Goal: Task Accomplishment & Management: Complete application form

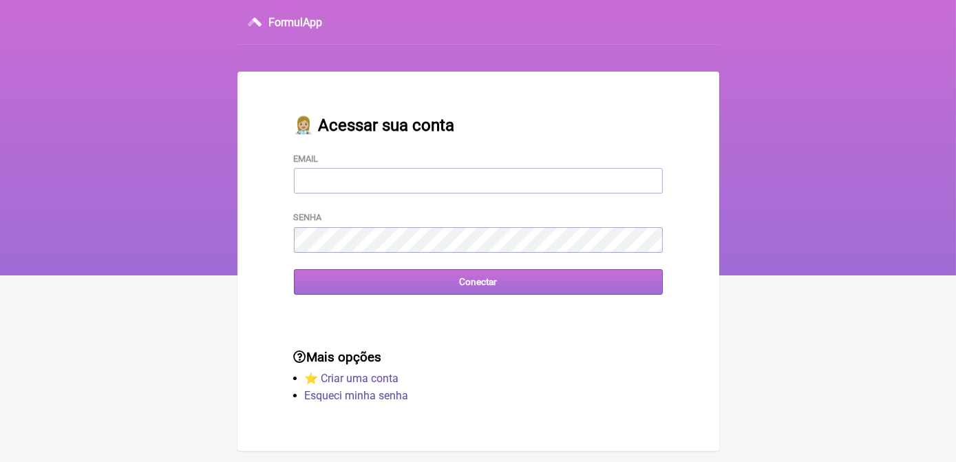
type input "[EMAIL_ADDRESS][DOMAIN_NAME]"
click at [471, 295] on input "Conectar" at bounding box center [478, 281] width 369 height 25
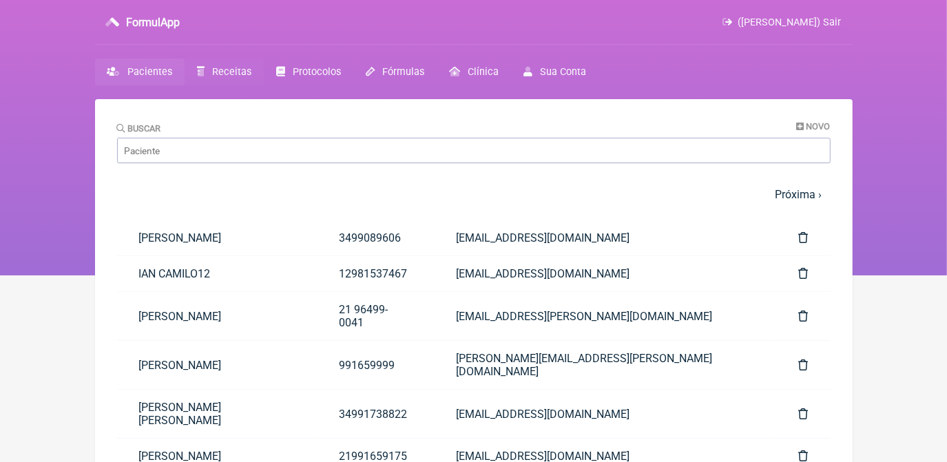
click at [234, 69] on span "Receitas" at bounding box center [231, 72] width 39 height 12
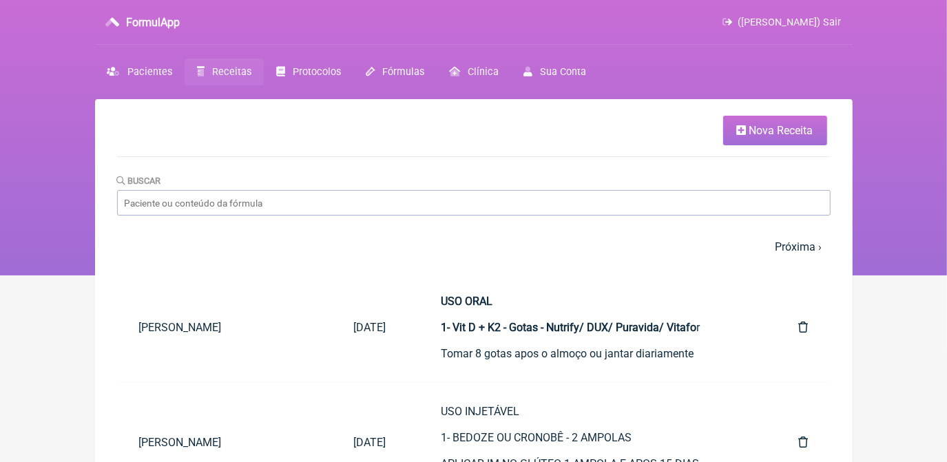
click at [739, 129] on icon at bounding box center [742, 130] width 10 height 11
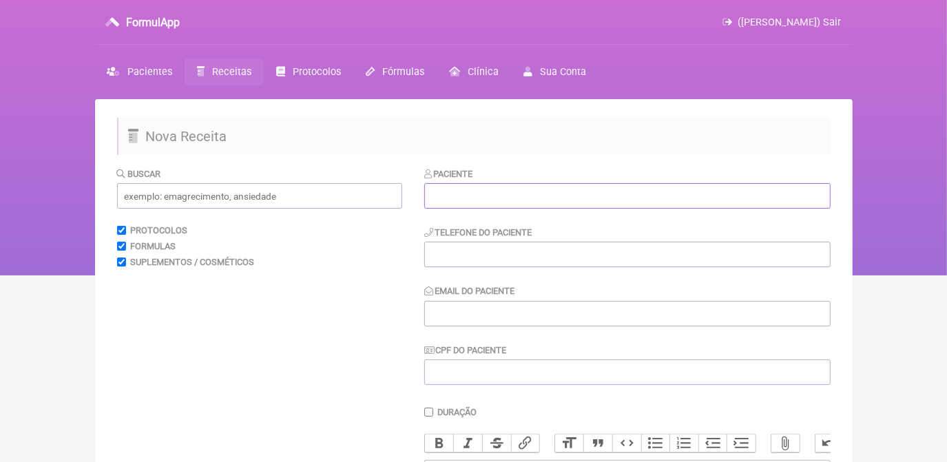
click at [608, 191] on input "text" at bounding box center [627, 195] width 406 height 25
paste input "[PERSON_NAME] [PERSON_NAME]"
type input "[PERSON_NAME] [PERSON_NAME]"
click at [589, 258] on input "tel" at bounding box center [627, 254] width 406 height 25
paste input "21983656555"
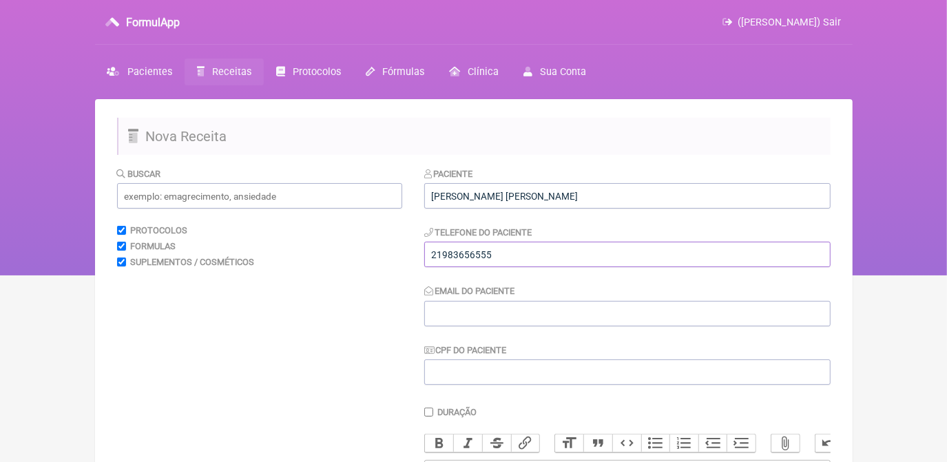
type input "21983656555"
click at [481, 306] on input "Email do Paciente" at bounding box center [627, 313] width 406 height 25
paste input "[EMAIL_ADDRESS][DOMAIN_NAME]"
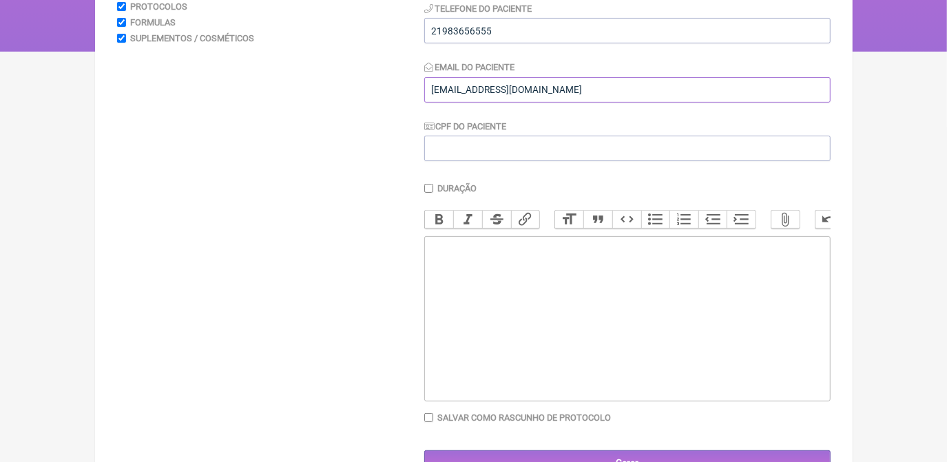
scroll to position [250, 0]
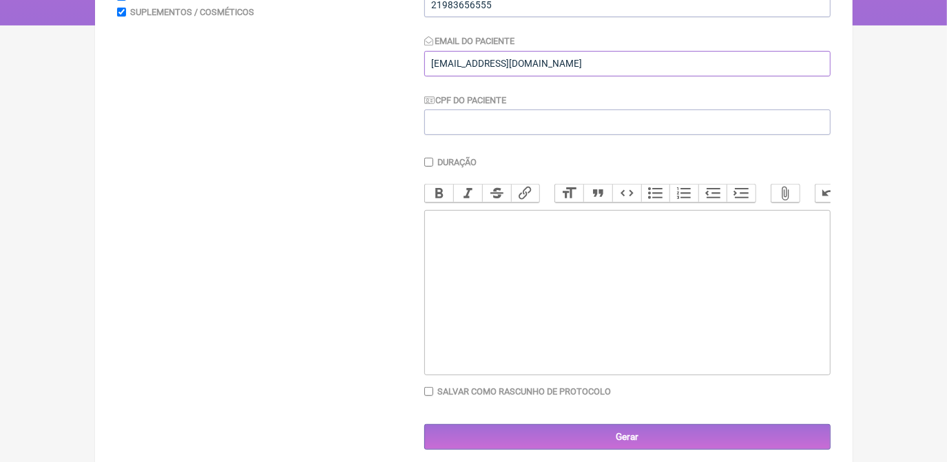
type input "[EMAIL_ADDRESS][DOMAIN_NAME]"
click at [485, 302] on trix-editor at bounding box center [627, 292] width 406 height 165
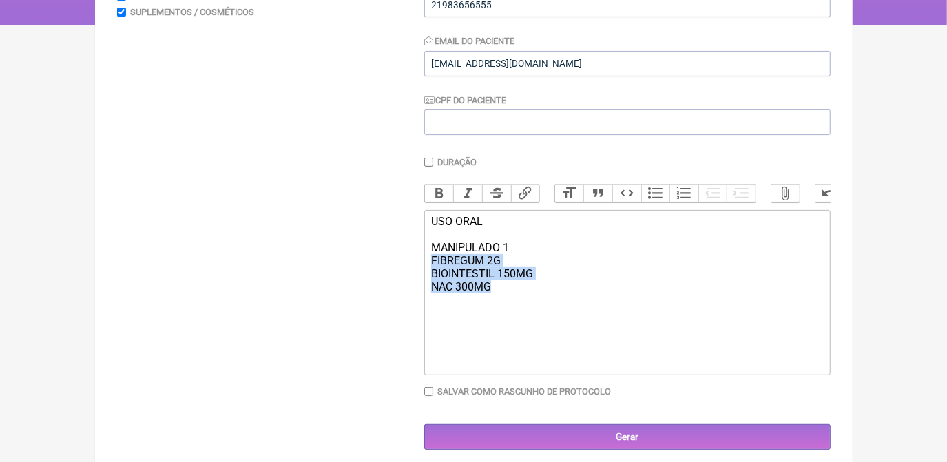
drag, startPoint x: 430, startPoint y: 271, endPoint x: 510, endPoint y: 299, distance: 85.1
click at [510, 299] on trix-editor "USO ORAL MANIPULADO 1 FIBREGUM 2G BIOINTESTIL 150MG NAC 300MG" at bounding box center [627, 292] width 406 height 165
copy div "FIBREGUM 2G BIOINTESTIL 150MG NAC 300MG"
click at [484, 306] on div "USO ORAL MANIPULADO 1 FIBREGUM 2G BIOINTESTIL 150MG NAC 300MG" at bounding box center [626, 261] width 391 height 92
click at [496, 328] on trix-editor "USO ORAL MANIPULADO 1 FIBREGUM 2G BIOINTESTIL 150MG NAC 300MG AXTAXANTINA" at bounding box center [627, 292] width 406 height 165
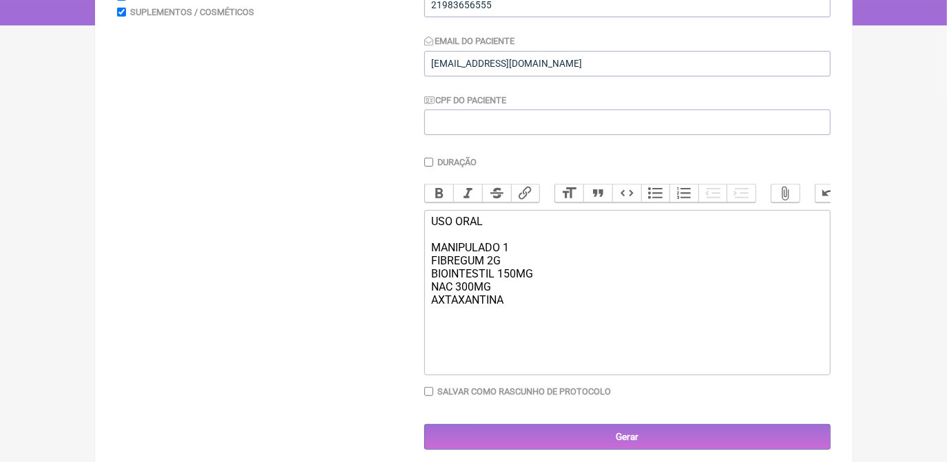
click at [515, 306] on div "USO ORAL MANIPULADO 1 FIBREGUM 2G BIOINTESTIL 150MG NAC 300MG AXTAXANTINA" at bounding box center [626, 261] width 391 height 92
paste trix-editor "strong>Boswellia serrata</strong"
click at [540, 312] on div "USO ORAL MANIPULADO 1 FIBREGUM 2G BIOINTESTIL 150MG NAC 300MG AXTAXANTINA 4MG B…" at bounding box center [626, 267] width 391 height 105
drag, startPoint x: 432, startPoint y: 345, endPoint x: 527, endPoint y: 353, distance: 94.7
click at [527, 353] on trix-editor "USO ORAL MANIPULADO 1 FIBREGUM 2G BIOINTESTIL 150MG NAC 300MG AXTAXANTINA 4MG B…" at bounding box center [627, 292] width 406 height 165
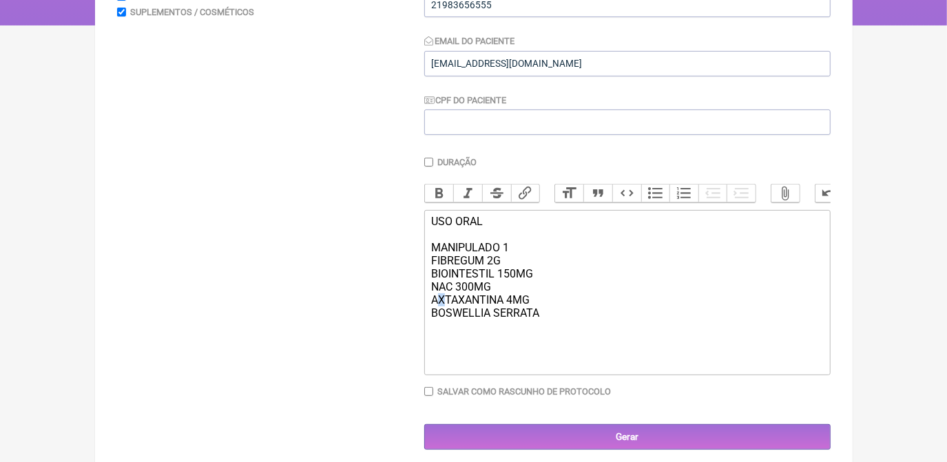
click at [440, 311] on div "USO ORAL MANIPULADO 1 FIBREGUM 2G BIOINTESTIL 150MG NAC 300MG AXTAXANTINA 4MG B…" at bounding box center [626, 274] width 391 height 118
click at [552, 315] on div "USO ORAL MANIPULADO 1 FIBREGUM 2G BIOINTESTIL 150MG NAC 300MG ASTAXANTINA 4MG B…" at bounding box center [626, 274] width 391 height 118
click at [552, 326] on div "USO ORAL MANIPULADO 1 FIBREGUM 2G BIOINTESTIL 150MG NAC 300MG ASTAXANTINA 4MG B…" at bounding box center [626, 274] width 391 height 118
drag, startPoint x: 431, startPoint y: 268, endPoint x: 552, endPoint y: 338, distance: 140.1
click at [552, 338] on div "USO ORAL MANIPULADO 1 FIBREGUM 2G BIOINTESTIL 150MG NAC 300MG ASTAXANTINA 4MG B…" at bounding box center [626, 280] width 391 height 131
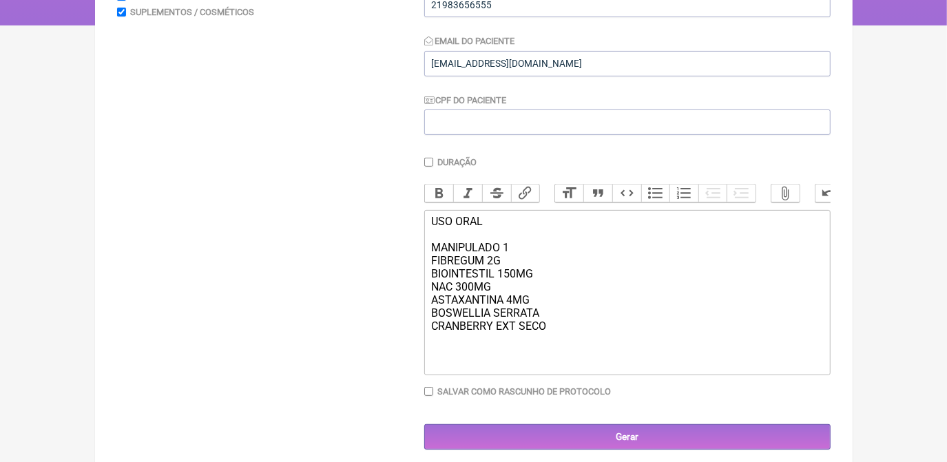
copy div "FIBREGUM 2G BIOINTESTIL 150MG NAC 300MG ASTAXANTINA 4MG BOSWELLIA SERRATA CRANB…"
click at [561, 346] on div "USO ORAL MANIPULADO 1 FIBREGUM 2G BIOINTESTIL 150MG NAC 300MG ASTAXANTINA 4MG B…" at bounding box center [626, 280] width 391 height 131
click at [557, 327] on div "USO ORAL MANIPULADO 1 FIBREGUM 2G BIOINTESTIL 150MG NAC 300MG ASTAXANTINA 4MG B…" at bounding box center [626, 280] width 391 height 131
click at [563, 342] on div "USO ORAL MANIPULADO 1 FIBREGUM 2G BIOINTESTIL 150MG NAC 300MG ASTAXANTINA 4MG B…" at bounding box center [626, 280] width 391 height 131
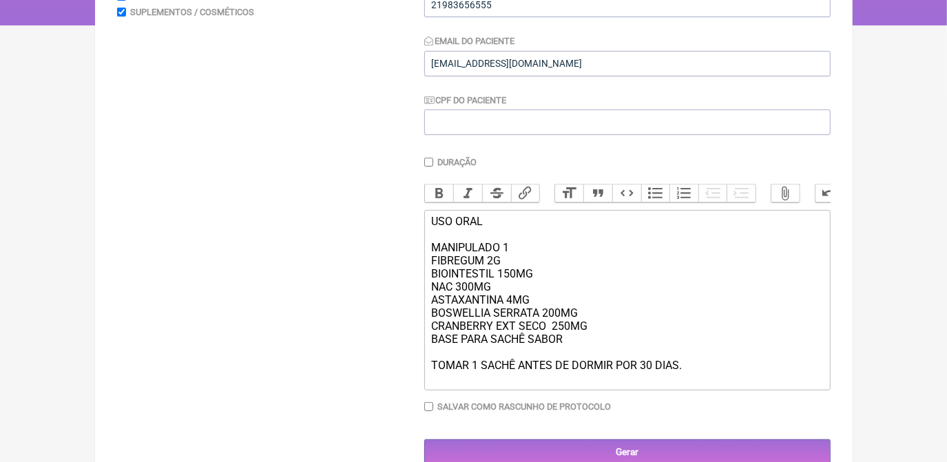
type trix-editor "<div>USO ORAL<br><br>MANIPULADO 1<br>FIBREGUM 2G<br>BIOINTESTIL 150MG<br>NAC 30…"
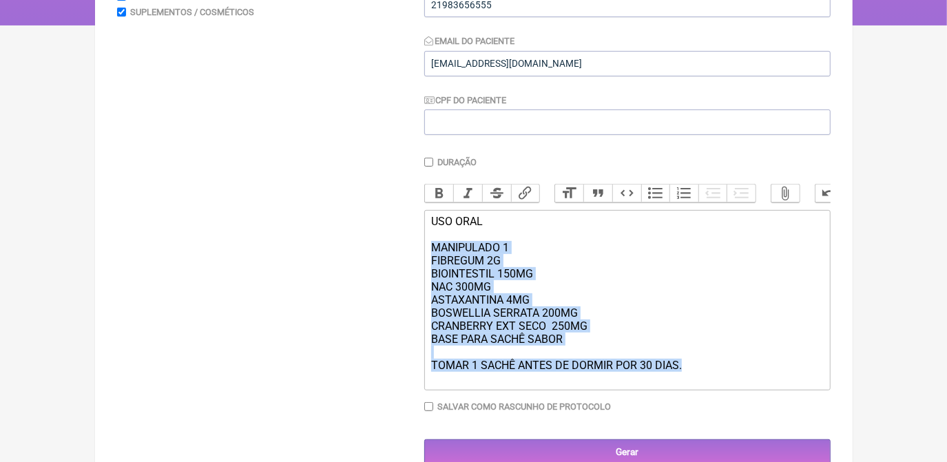
drag, startPoint x: 430, startPoint y: 255, endPoint x: 682, endPoint y: 386, distance: 283.9
click at [682, 386] on trix-editor "USO ORAL MANIPULADO 1 FIBREGUM 2G BIOINTESTIL 150MG NAC 300MG ASTAXANTINA 4MG B…" at bounding box center [627, 300] width 406 height 180
copy div "MANIPULADO 1 FIBREGUM 2G BIOINTESTIL 150MG NAC 300MG ASTAXANTINA 4MG BOSWELLIA …"
click at [705, 361] on div "USO ORAL MANIPULADO 1 FIBREGUM 2G BIOINTESTIL 150MG NAC 300MG ASTAXANTINA 4MG B…" at bounding box center [626, 300] width 391 height 170
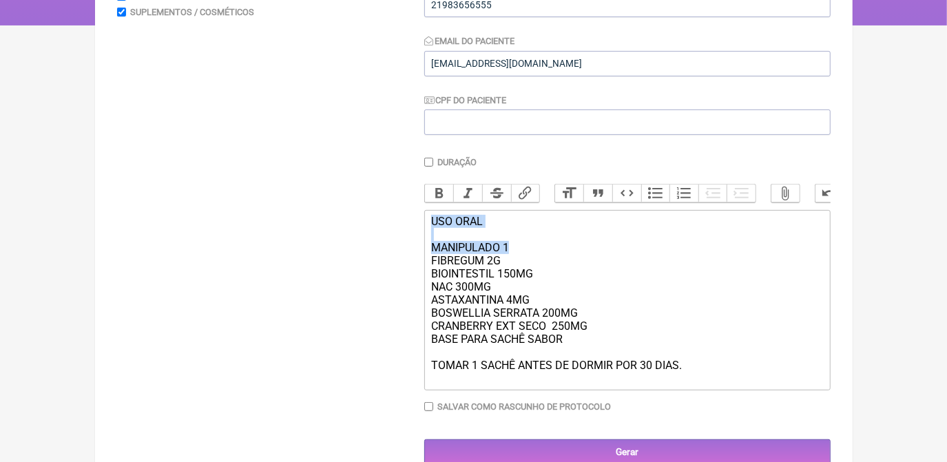
drag, startPoint x: 428, startPoint y: 227, endPoint x: 509, endPoint y: 265, distance: 89.3
click at [509, 265] on trix-editor "USO ORAL MANIPULADO 1 FIBREGUM 2G BIOINTESTIL 150MG NAC 300MG ASTAXANTINA 4MG B…" at bounding box center [627, 300] width 406 height 180
click at [440, 197] on button "Bold" at bounding box center [439, 194] width 29 height 18
click at [715, 365] on div "USO ORAL MANIPULADO 1 FIBREGUM 2G BIOINTESTIL 150MG NAC 300MG ASTAXANTINA 4MG B…" at bounding box center [626, 300] width 391 height 170
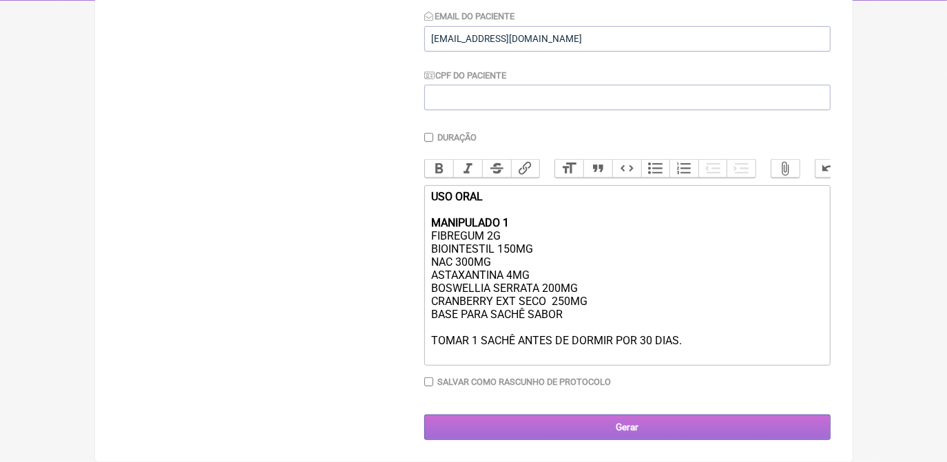
scroll to position [290, 0]
click at [711, 422] on input "Gerar" at bounding box center [627, 426] width 406 height 25
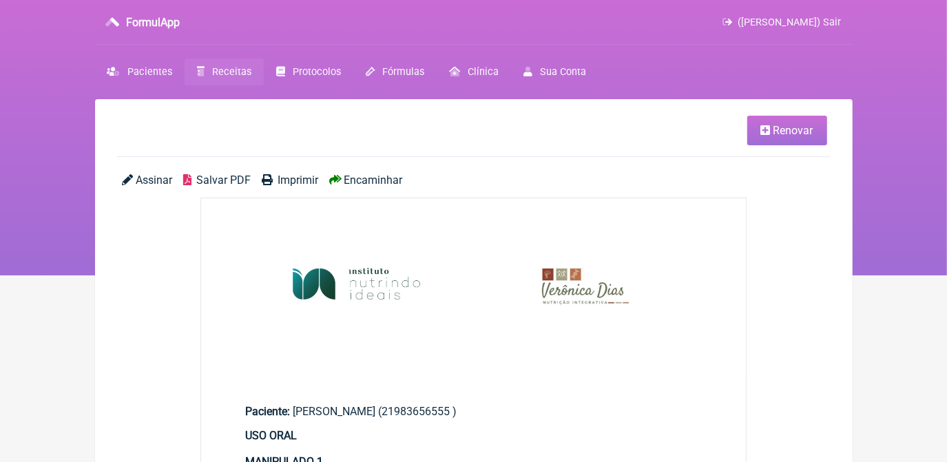
click at [231, 186] on span "Salvar PDF" at bounding box center [223, 180] width 54 height 13
click at [233, 183] on span "Salvar PDF" at bounding box center [223, 180] width 54 height 13
